Goal: Information Seeking & Learning: Find specific fact

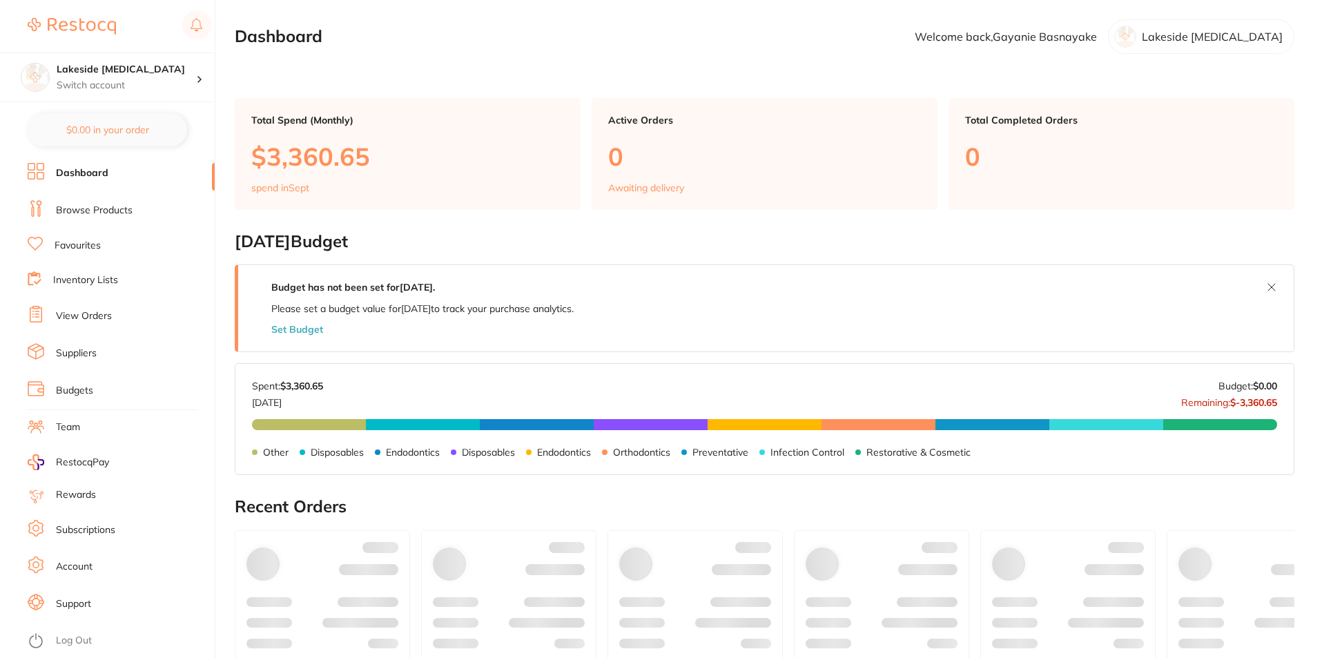
click at [122, 211] on link "Browse Products" at bounding box center [94, 211] width 77 height 14
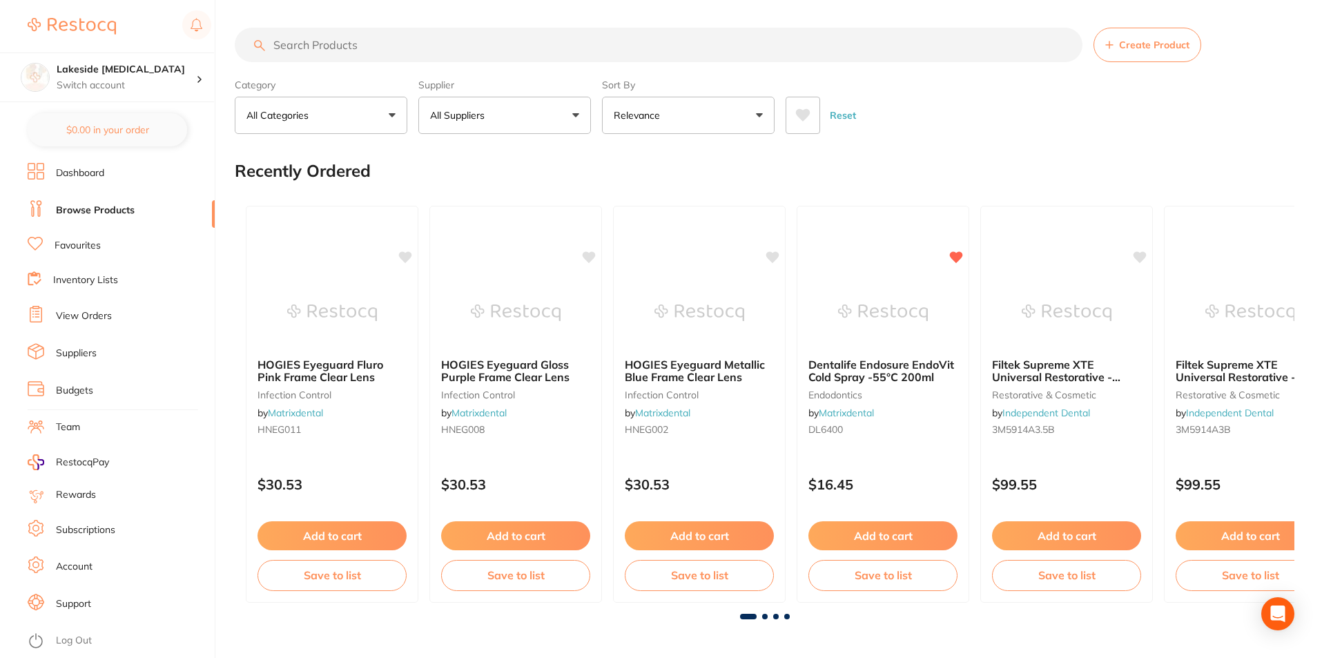
click at [340, 47] on input "search" at bounding box center [659, 45] width 848 height 35
type input "NSK high speeds"
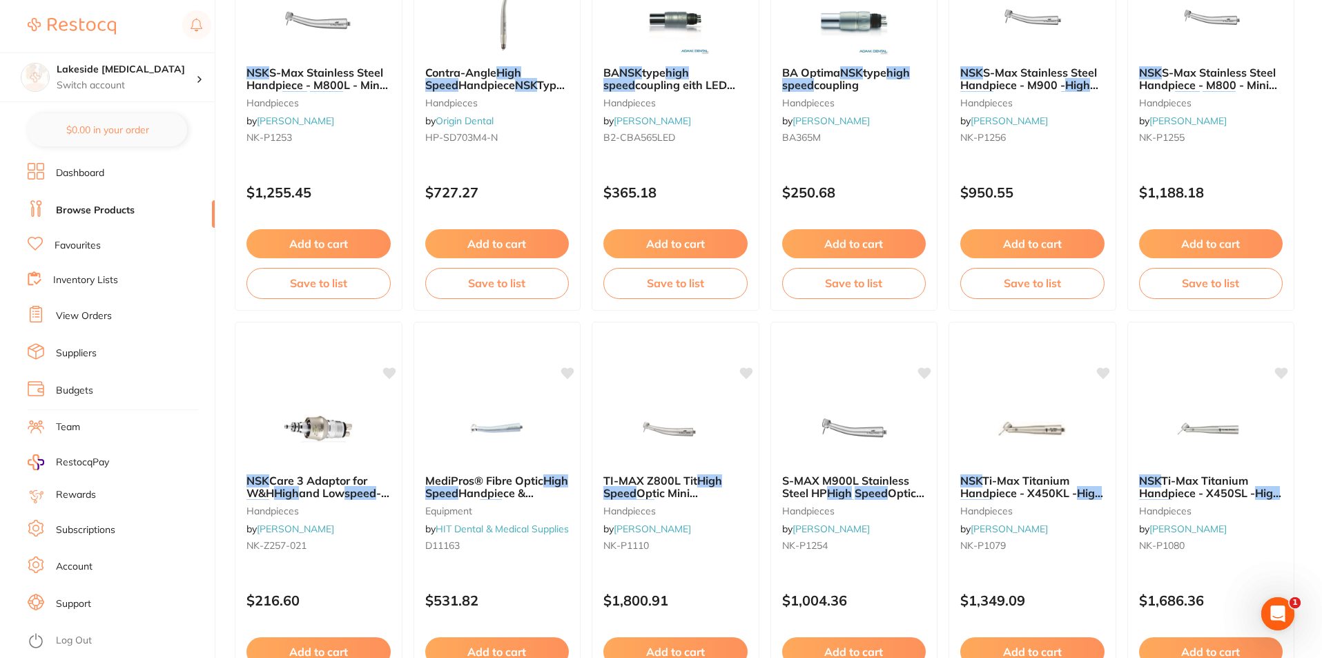
scroll to position [621, 0]
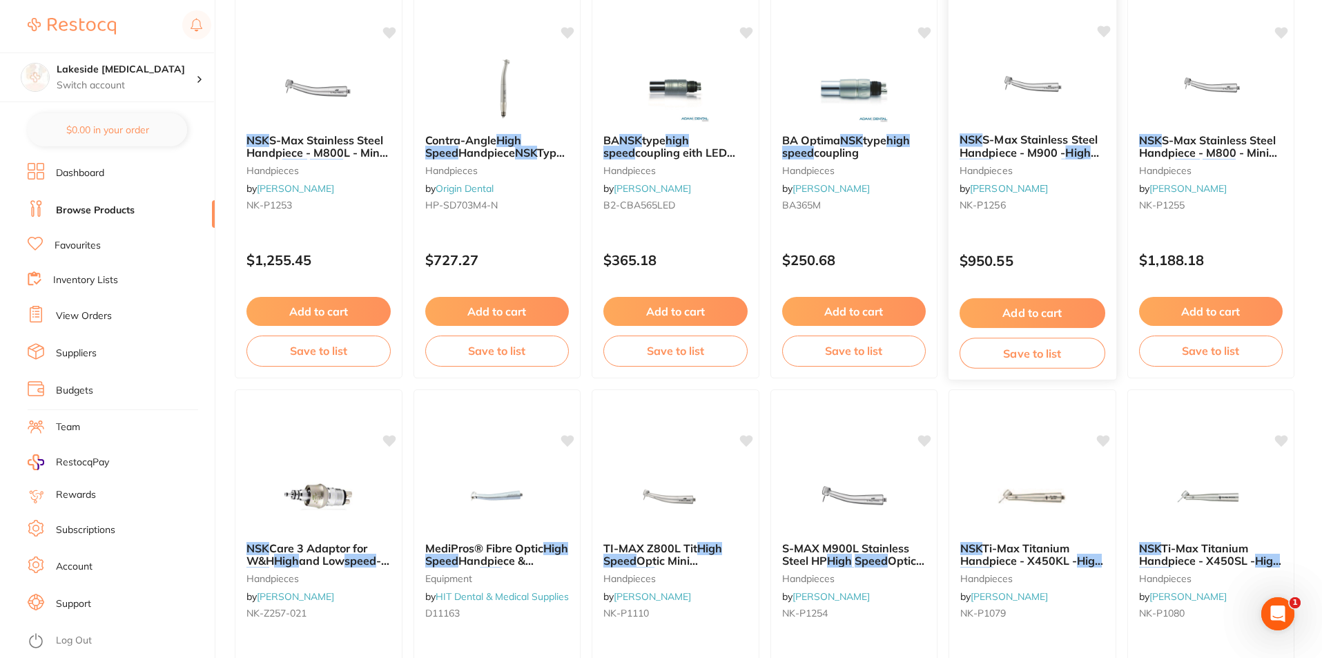
click at [1023, 139] on span "S-Max Stainless Steel Handpiece - M900 -" at bounding box center [1029, 146] width 138 height 27
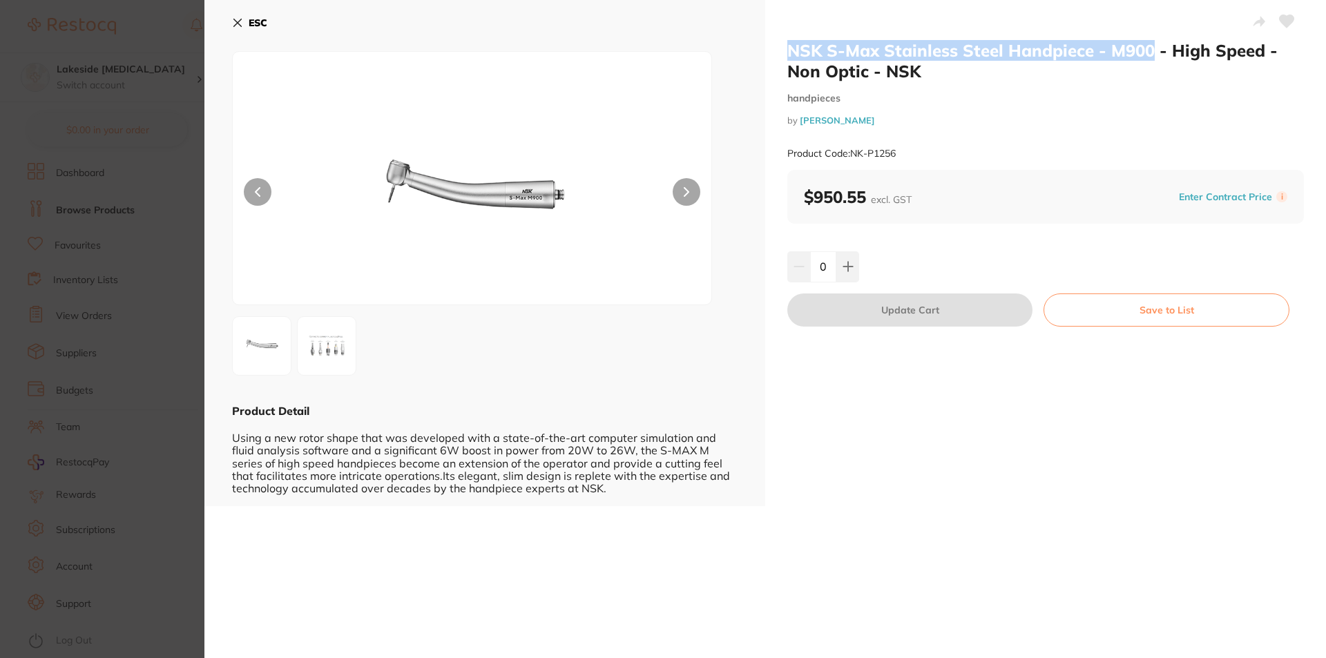
drag, startPoint x: 783, startPoint y: 51, endPoint x: 1150, endPoint y: 46, distance: 366.7
click at [1150, 46] on div "NSK S-Max Stainless Steel Handpiece - M900 - High Speed - Non Optic - NSK handp…" at bounding box center [1045, 253] width 561 height 506
copy h2 "NSK S-Max Stainless Steel Handpiece - M900"
click at [241, 20] on icon at bounding box center [237, 22] width 11 height 11
